Goal: Entertainment & Leisure: Consume media (video, audio)

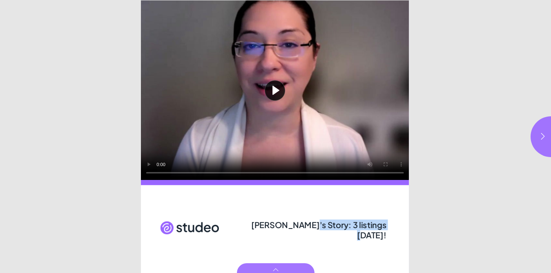
drag, startPoint x: 304, startPoint y: 224, endPoint x: 378, endPoint y: 227, distance: 73.9
click at [378, 227] on span "Kevin's Story: 3 listings in 2 weeks!" at bounding box center [319, 229] width 136 height 21
click at [537, 145] on button "button" at bounding box center [550, 136] width 41 height 41
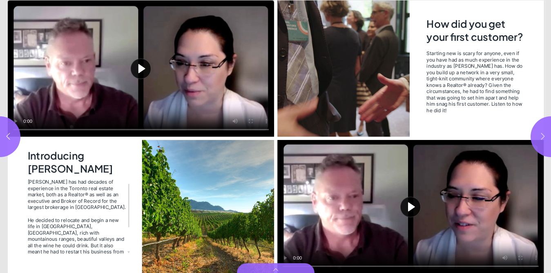
click at [537, 145] on button "button" at bounding box center [550, 136] width 41 height 41
type input "***"
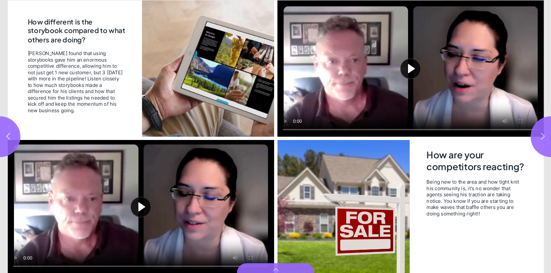
click at [121, 210] on button "Play video" at bounding box center [140, 206] width 266 height 133
click at [233, 199] on video "Video" at bounding box center [140, 206] width 266 height 133
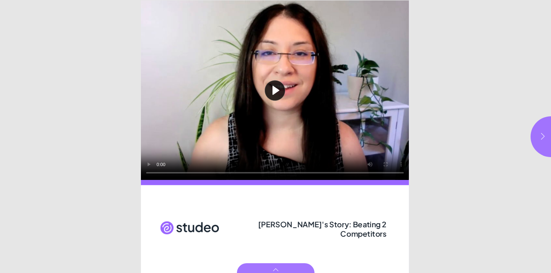
click at [537, 142] on button "button" at bounding box center [550, 136] width 41 height 41
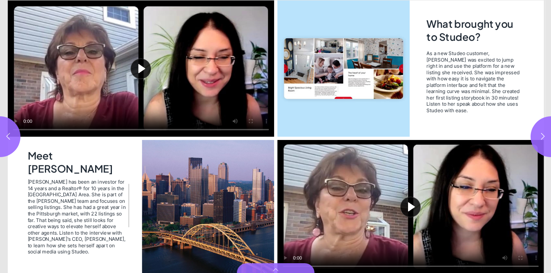
click at [416, 213] on button "Play video" at bounding box center [410, 206] width 266 height 133
click at [539, 136] on icon "button" at bounding box center [542, 136] width 8 height 8
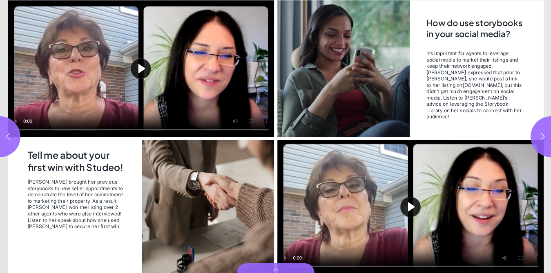
click at [132, 64] on button "Play video" at bounding box center [140, 68] width 266 height 136
click at [137, 74] on video "Video" at bounding box center [140, 68] width 266 height 136
click at [9, 141] on button "button" at bounding box center [0, 136] width 41 height 41
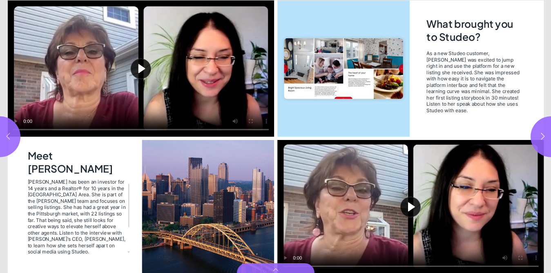
click at [11, 138] on icon "button" at bounding box center [8, 136] width 8 height 8
type input "*"
